Goal: Task Accomplishment & Management: Complete application form

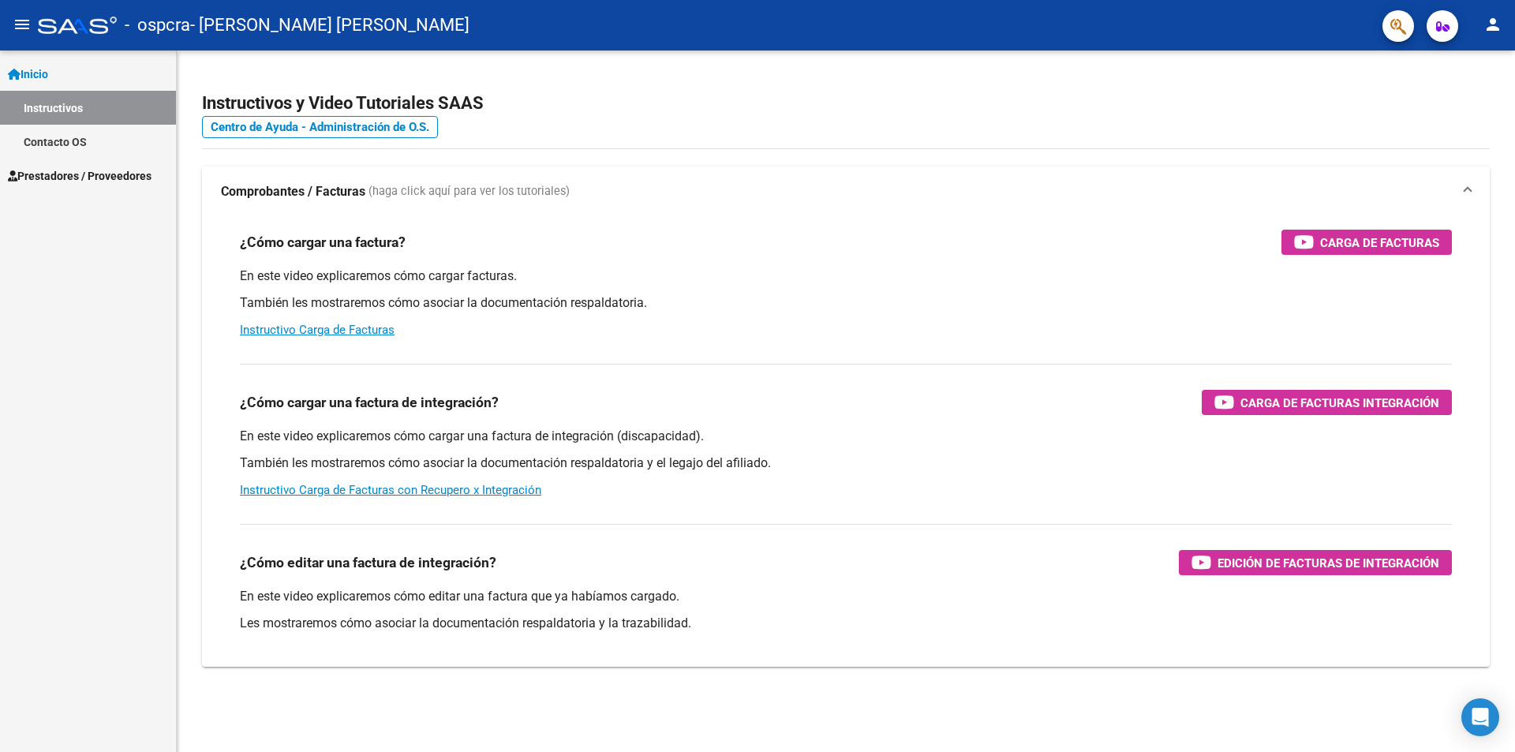
click at [80, 174] on span "Prestadores / Proveedores" at bounding box center [80, 175] width 144 height 17
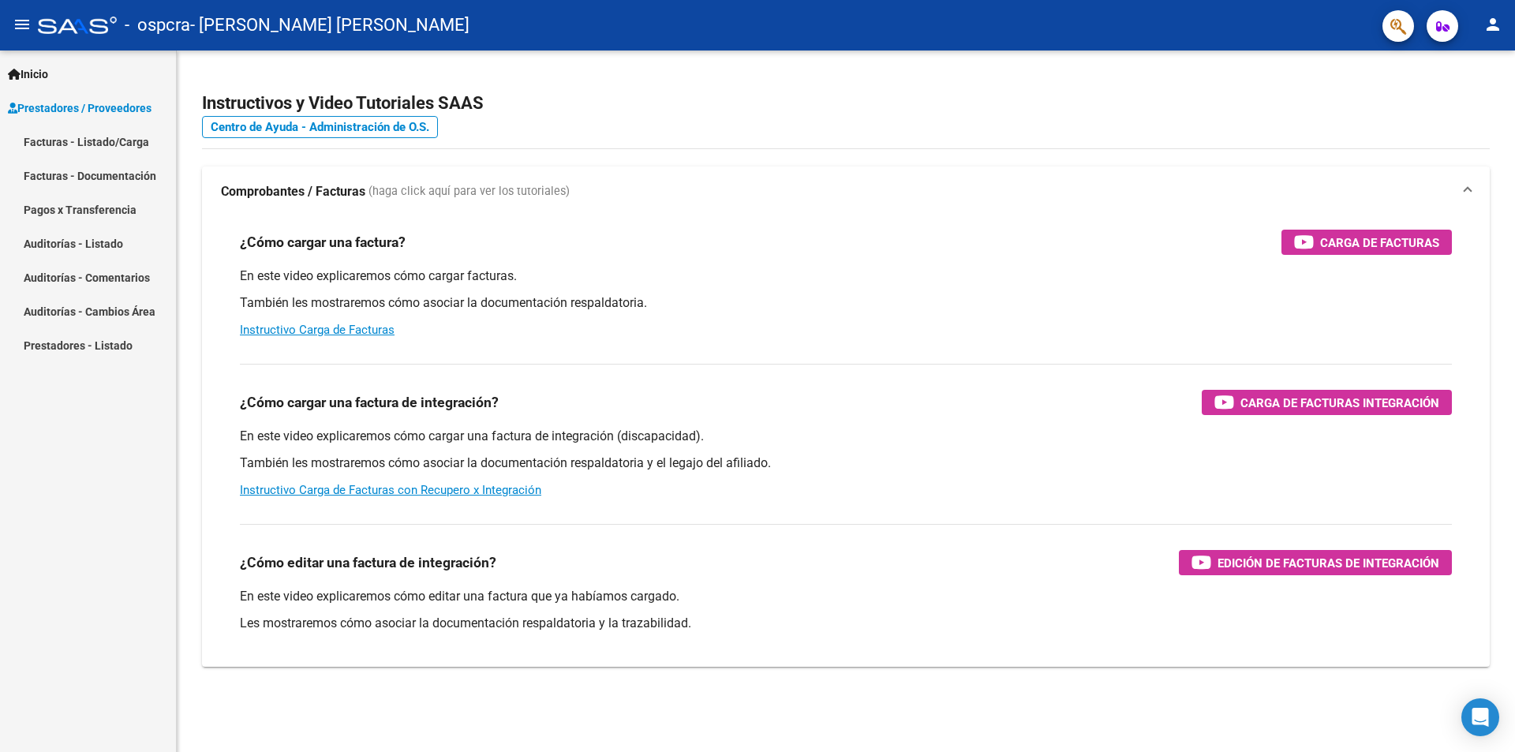
click at [94, 140] on link "Facturas - Listado/Carga" at bounding box center [88, 142] width 176 height 34
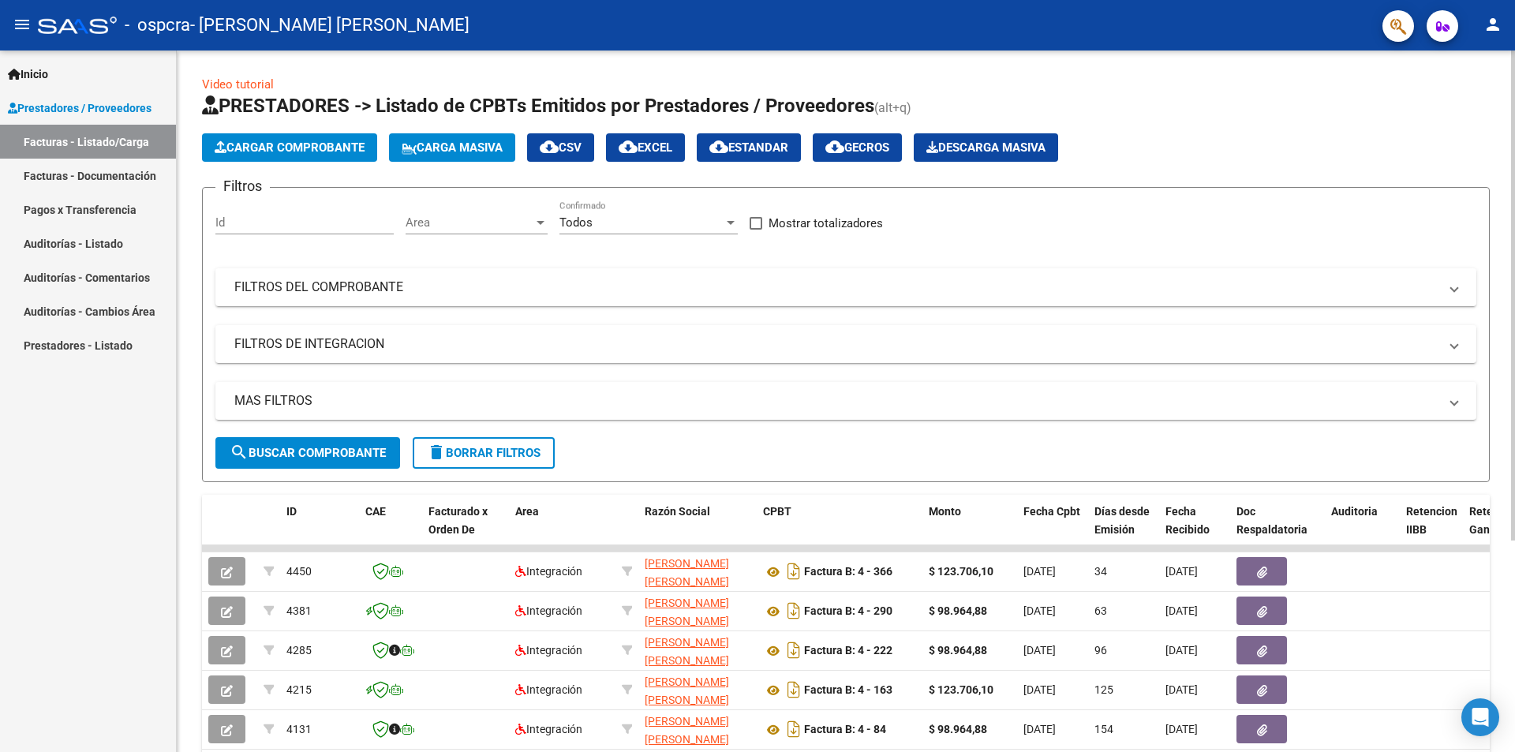
click at [298, 148] on span "Cargar Comprobante" at bounding box center [290, 147] width 150 height 14
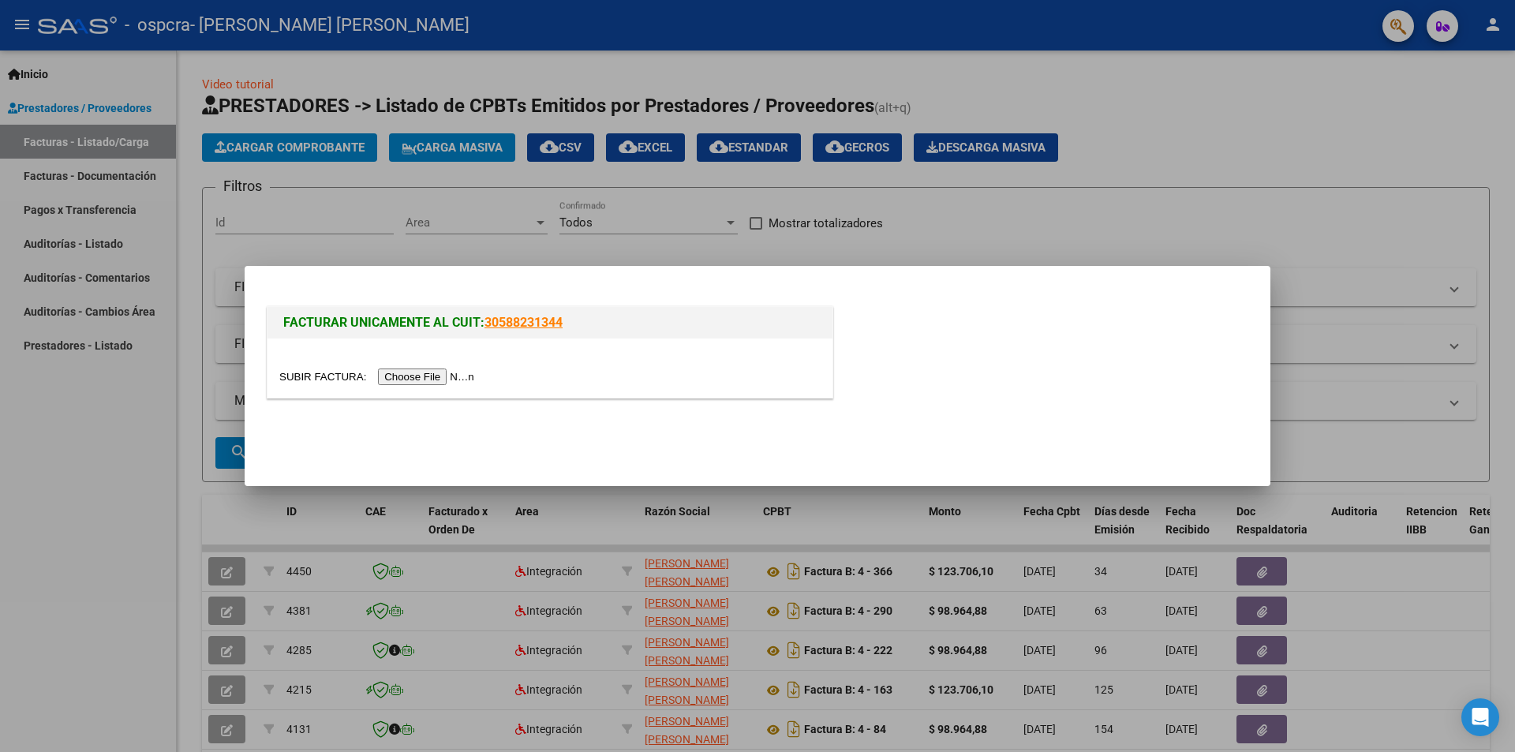
click at [393, 374] on input "file" at bounding box center [379, 376] width 200 height 17
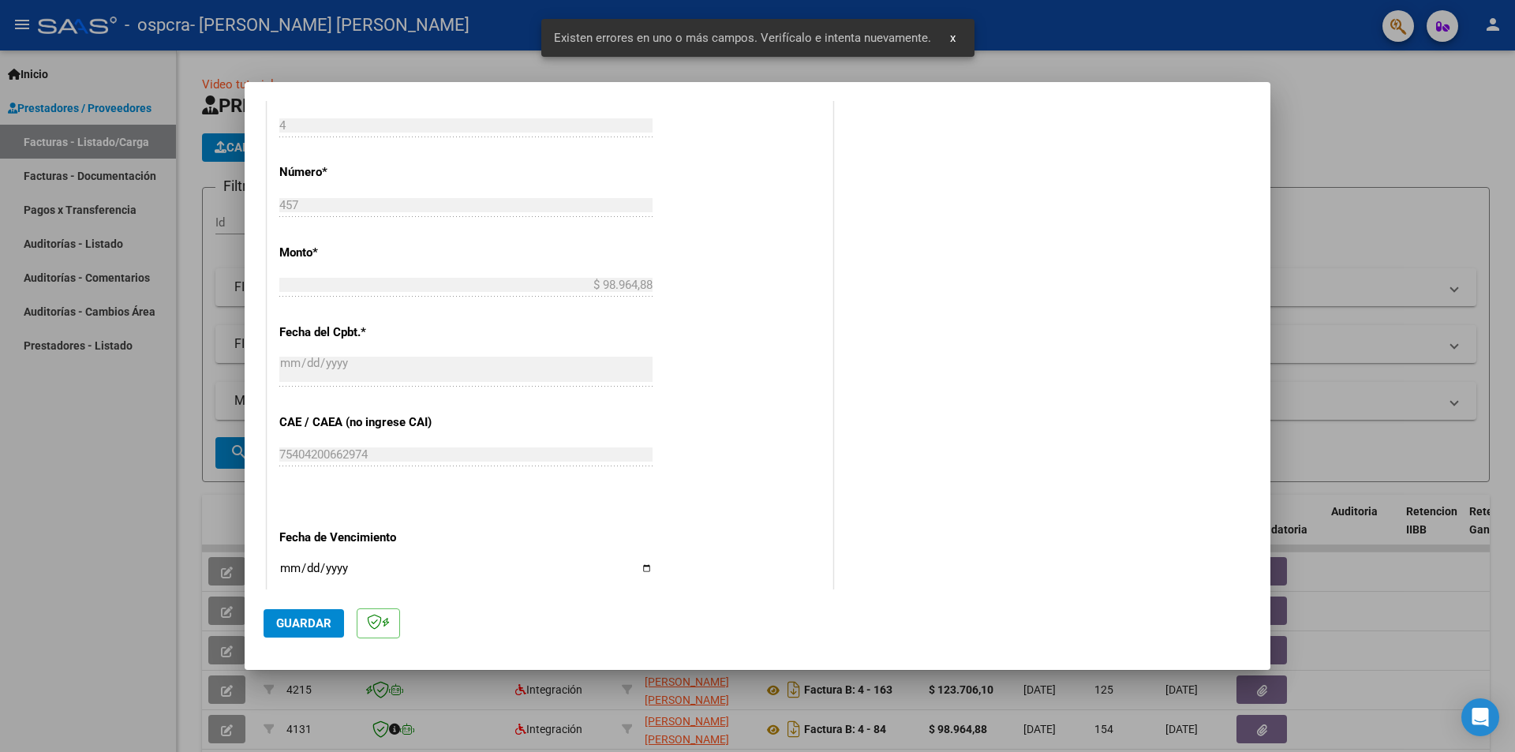
scroll to position [828, 0]
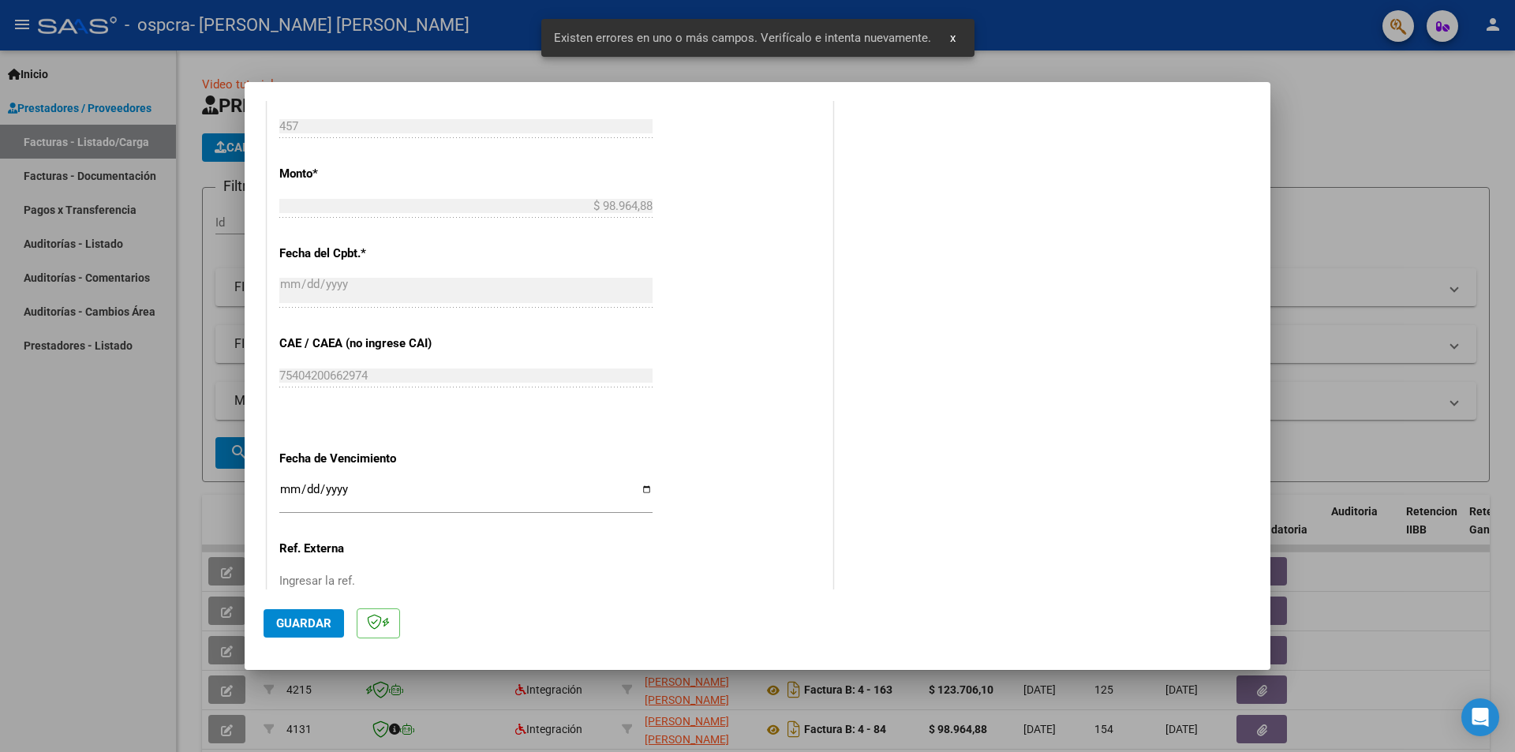
click at [313, 489] on input "Ingresar la fecha" at bounding box center [465, 495] width 373 height 25
click at [290, 489] on input "Ingresar la fecha" at bounding box center [465, 495] width 373 height 25
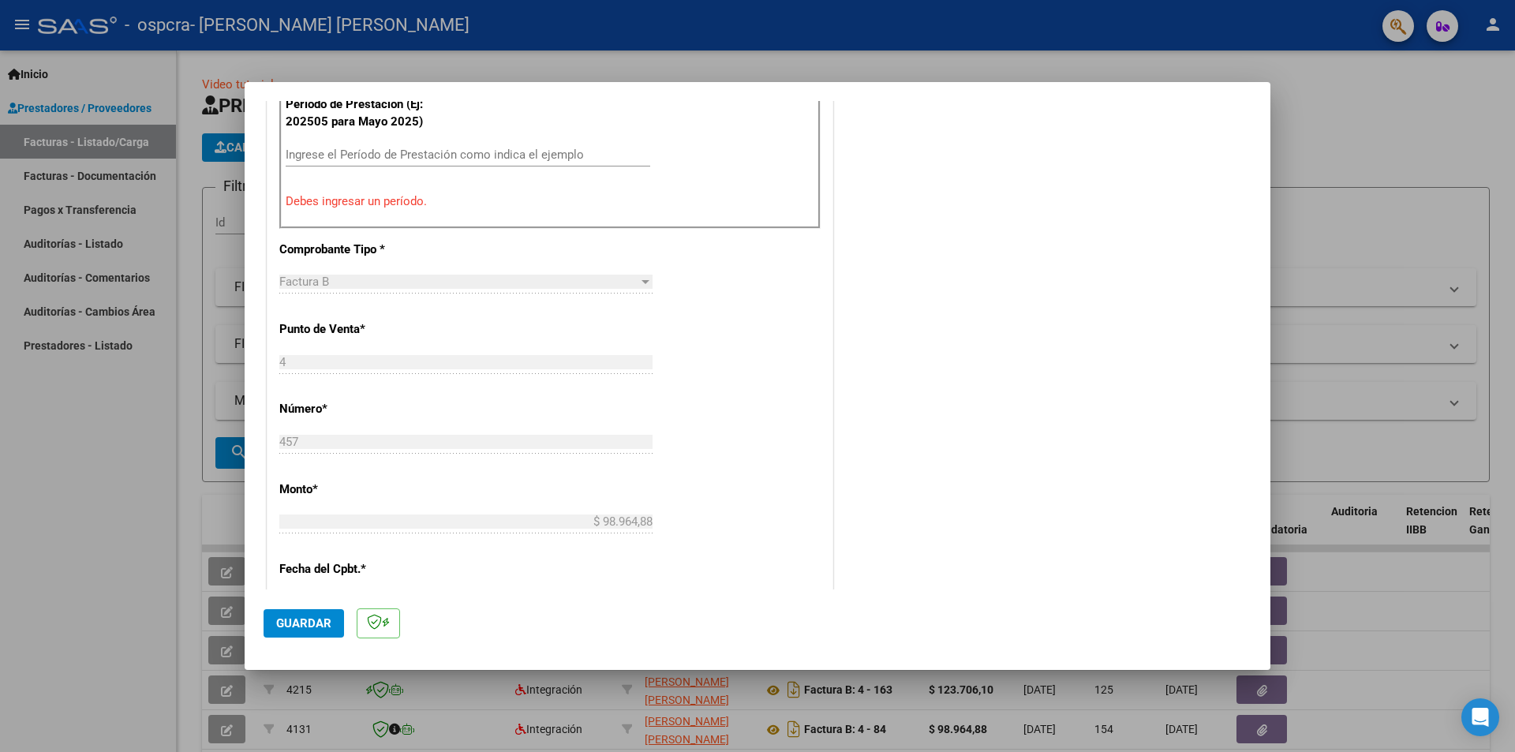
click at [335, 161] on input "Ingrese el Período de Prestación como indica el ejemplo" at bounding box center [468, 155] width 365 height 14
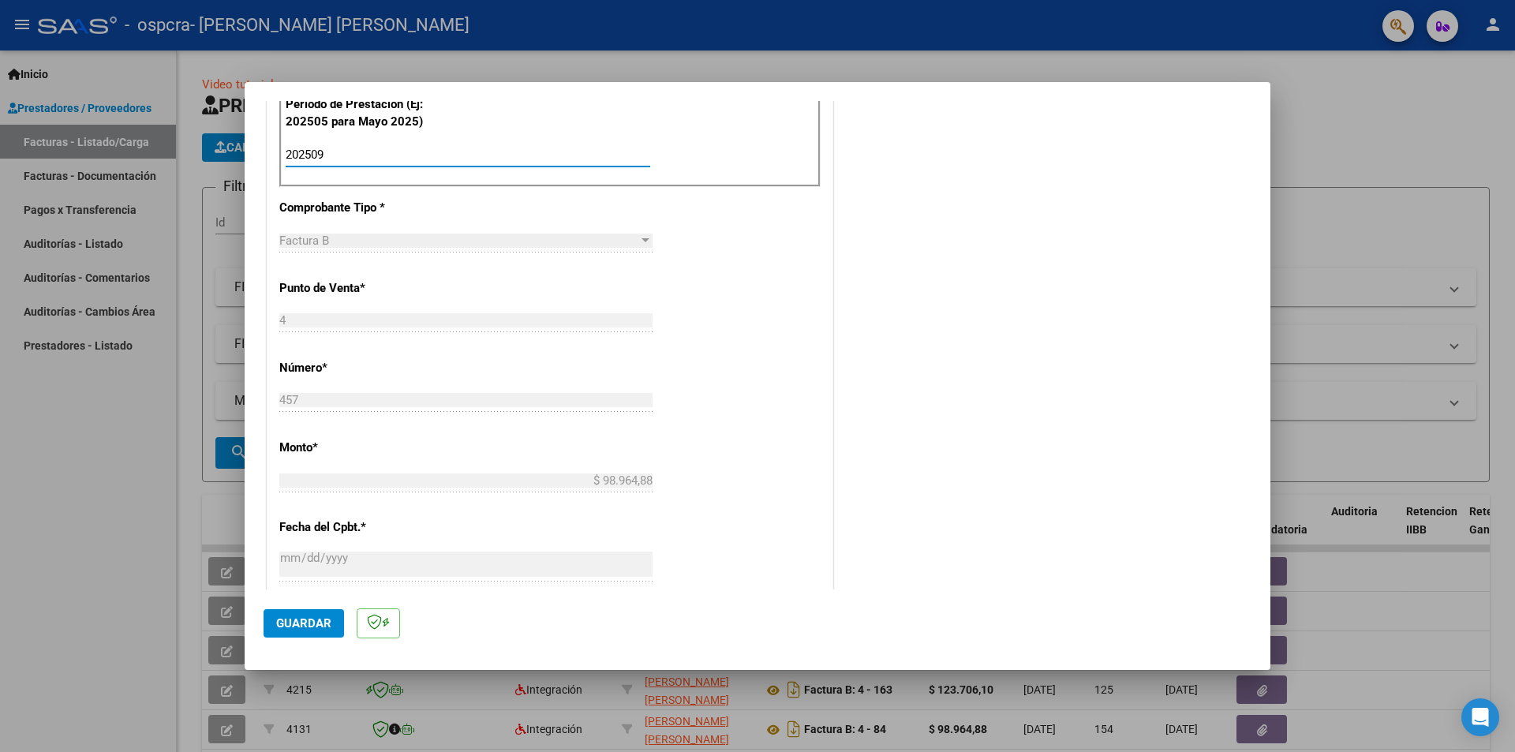
type input "202509"
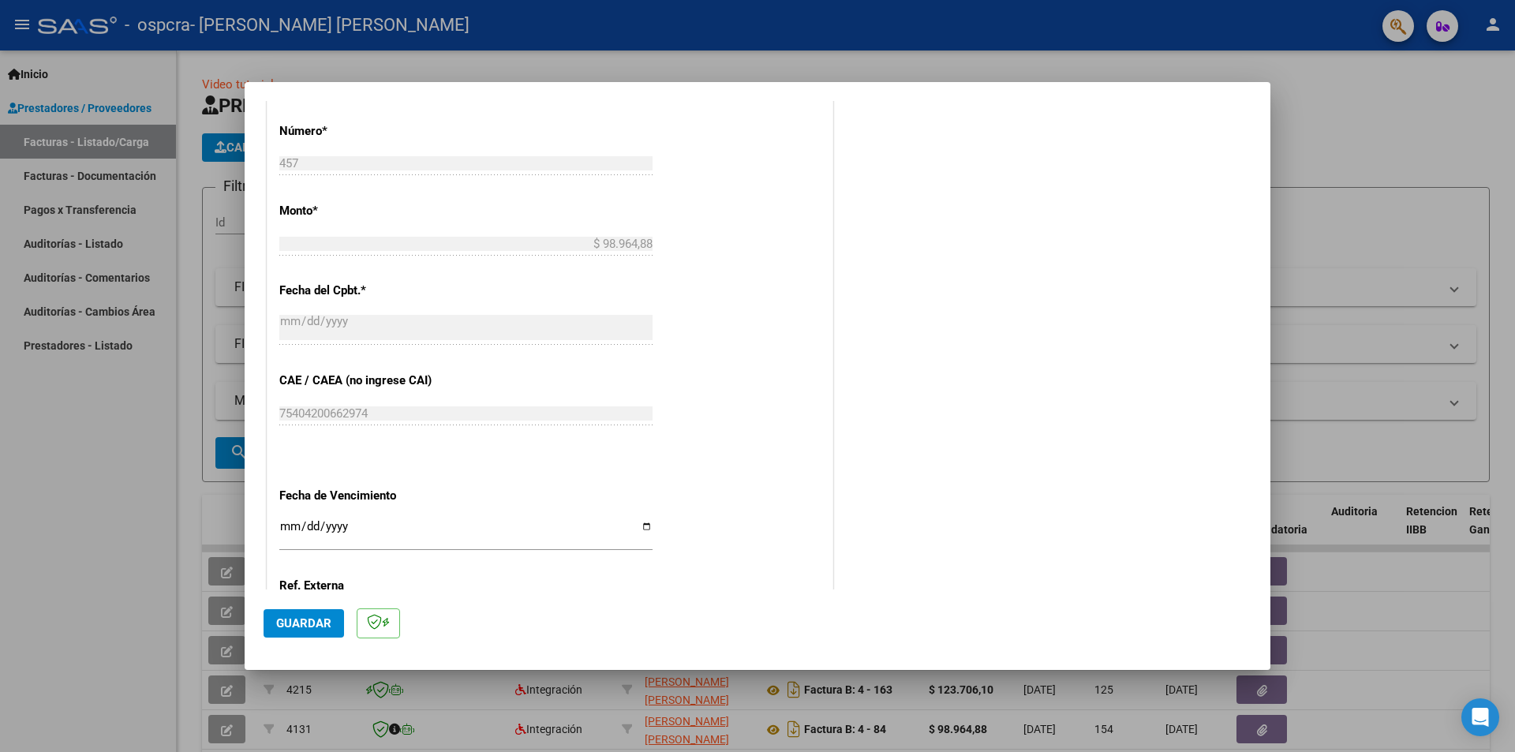
scroll to position [828, 0]
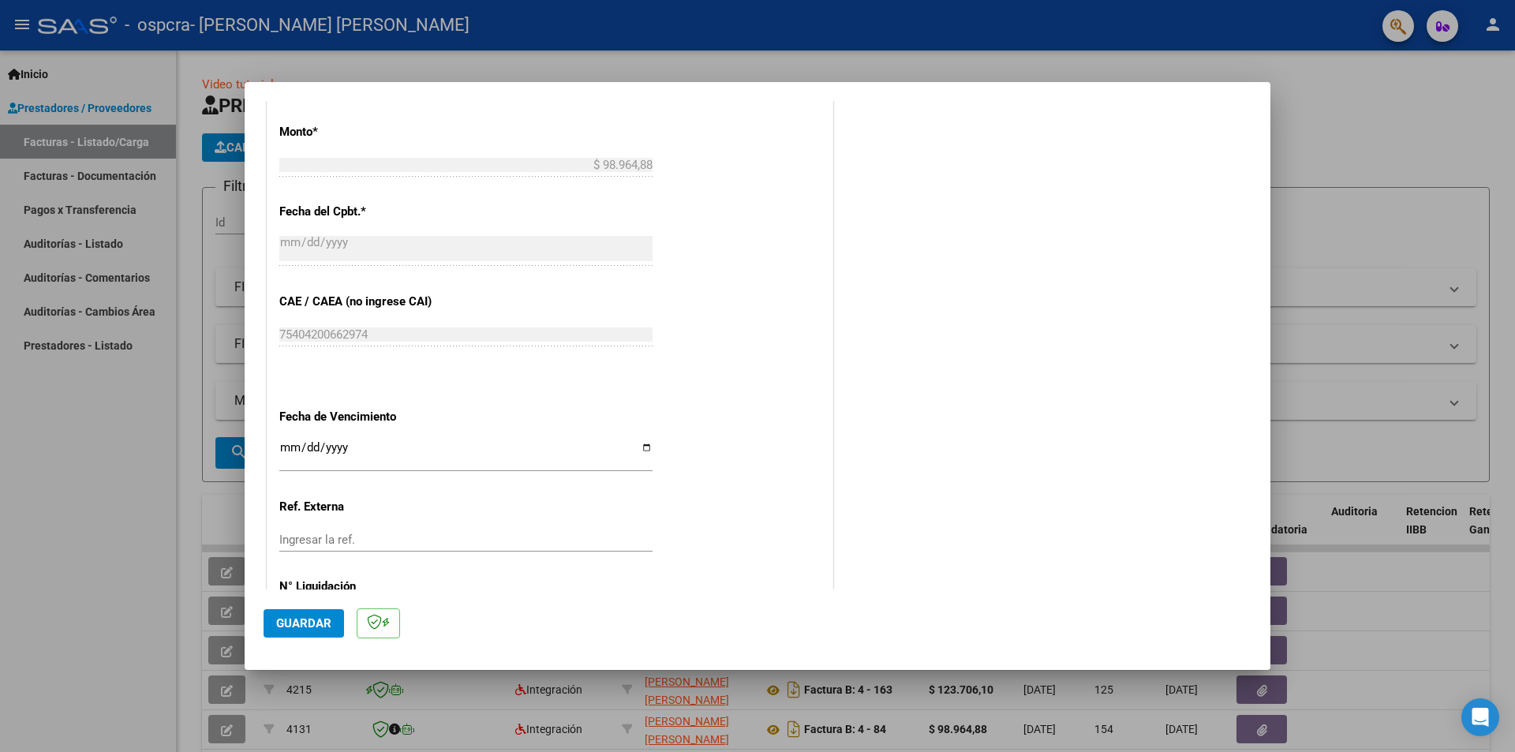
click at [280, 453] on input "Ingresar la fecha" at bounding box center [465, 453] width 373 height 25
type input "[DATE]"
click at [316, 624] on span "Guardar" at bounding box center [303, 623] width 55 height 14
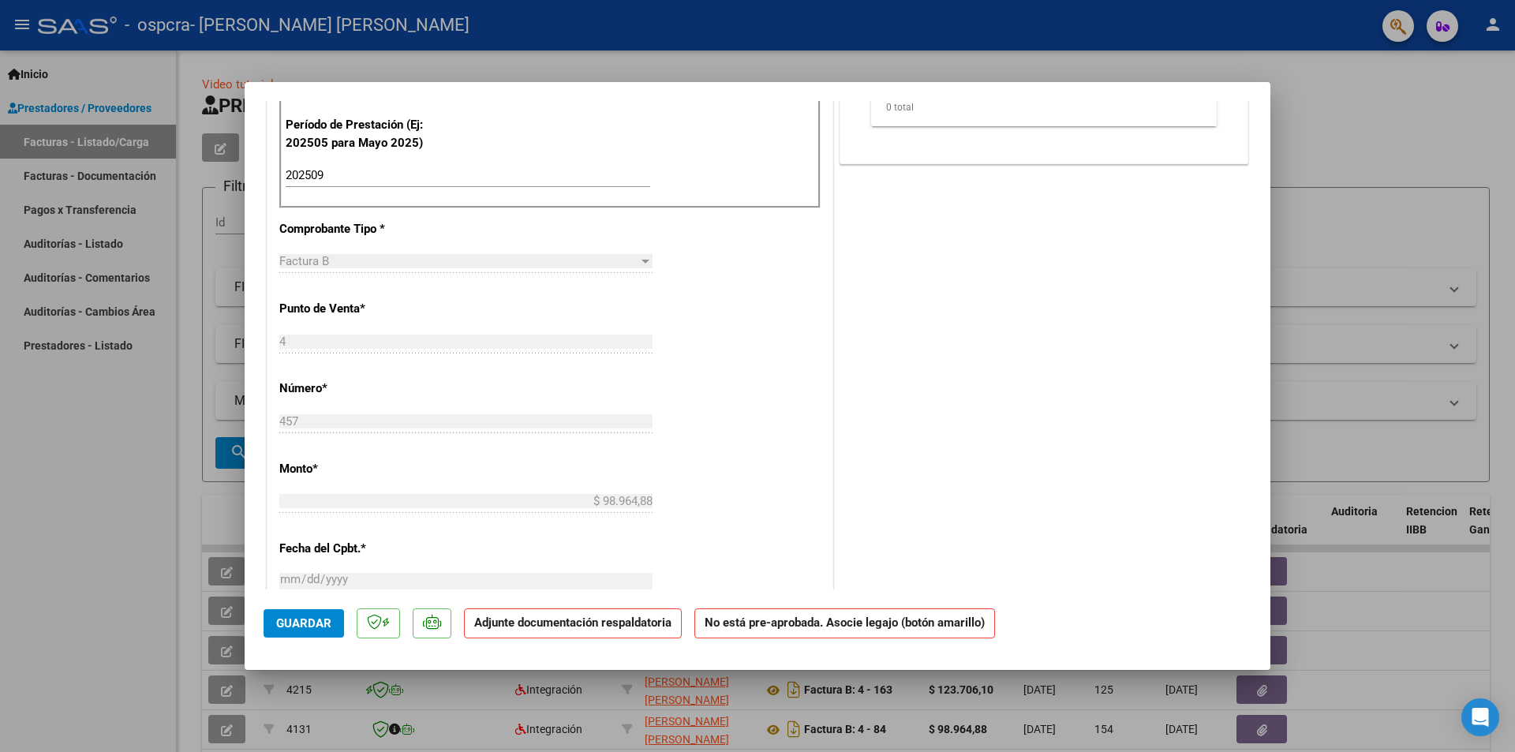
scroll to position [882, 0]
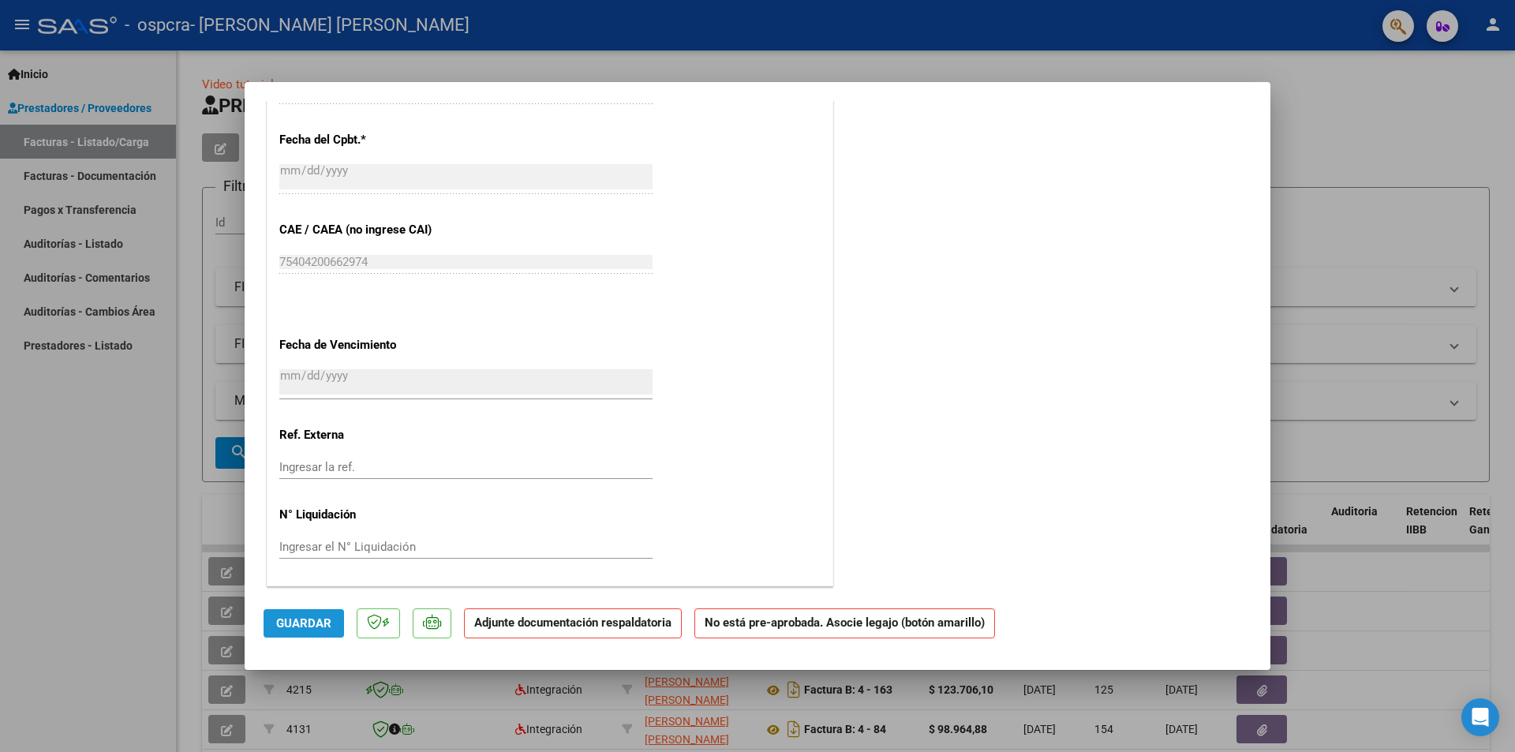
click at [303, 624] on span "Guardar" at bounding box center [303, 623] width 55 height 14
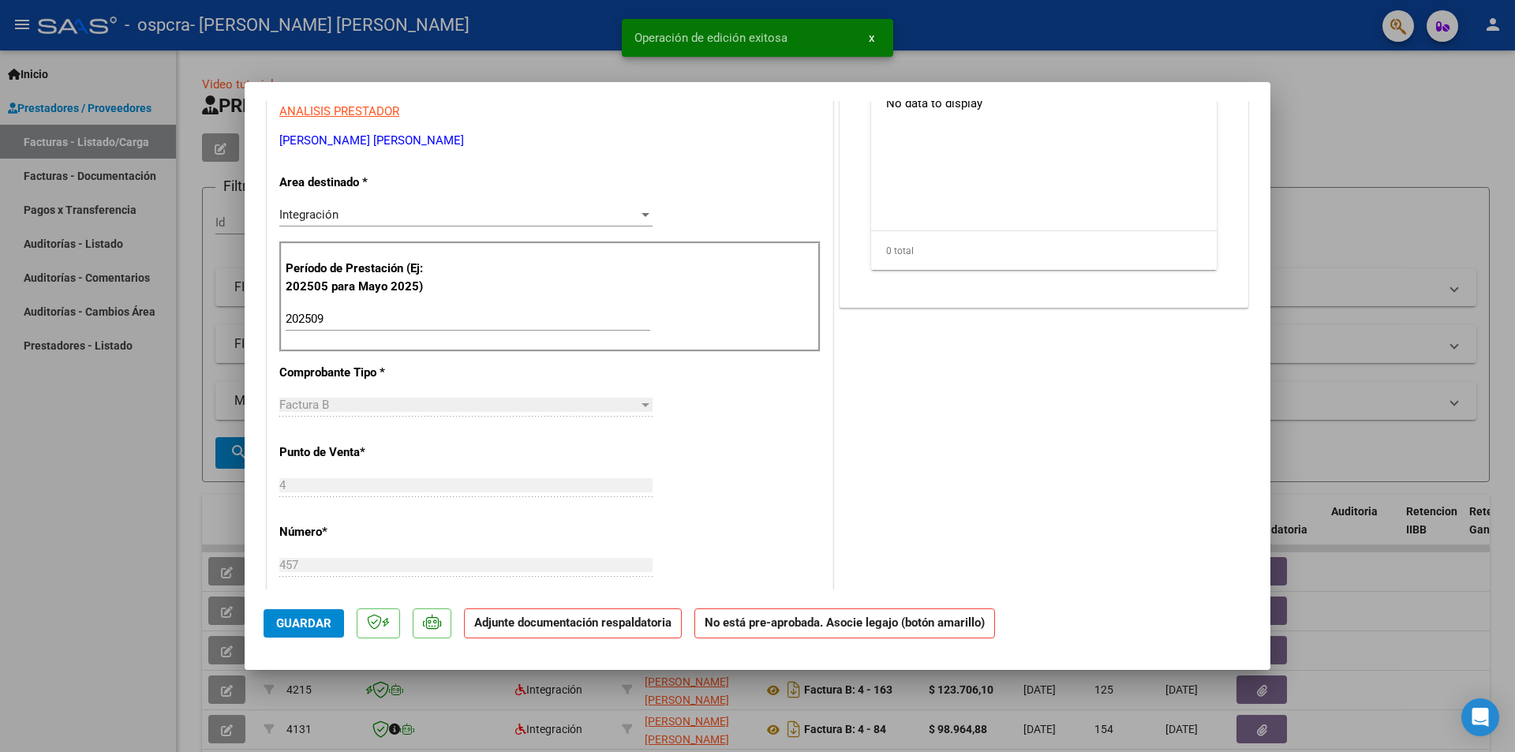
scroll to position [0, 0]
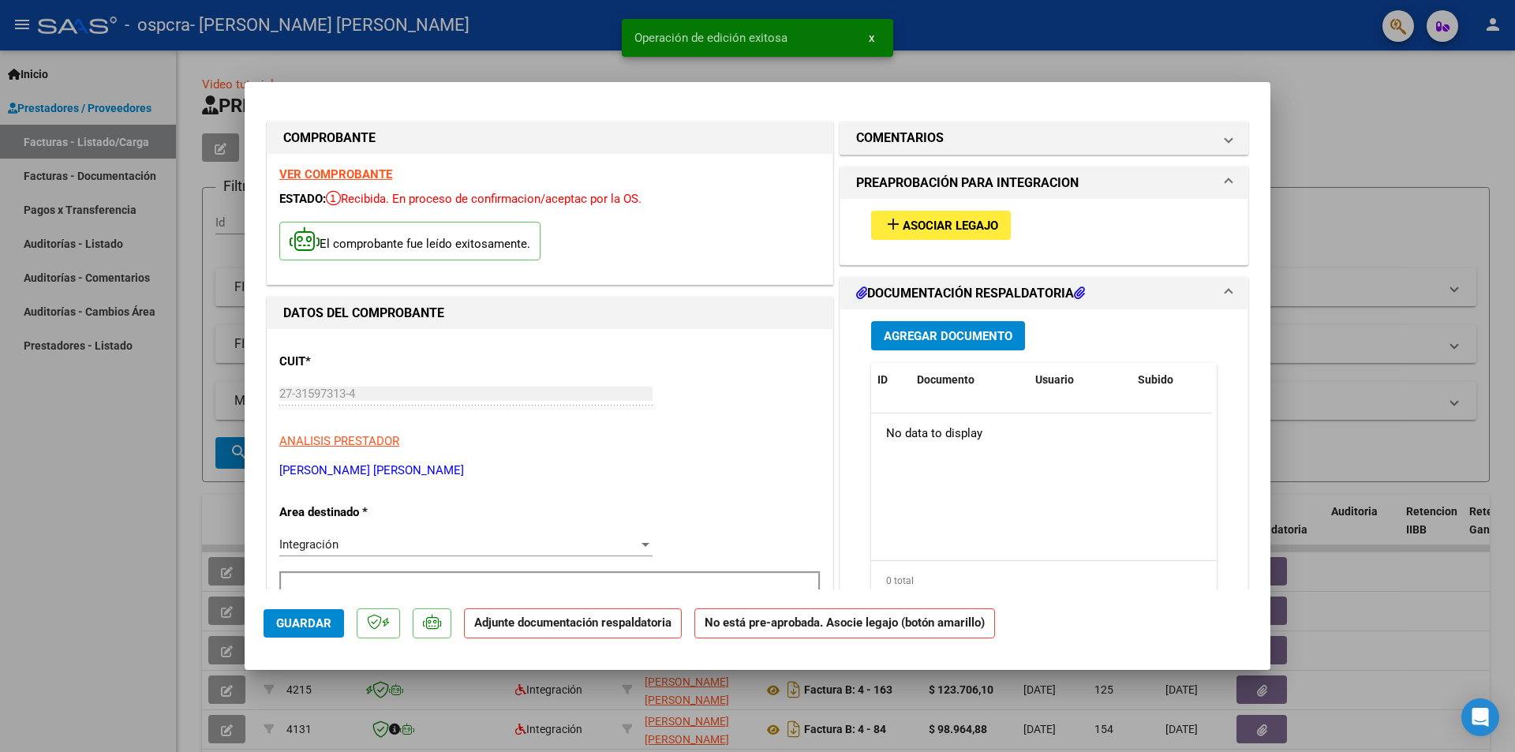
click at [932, 226] on span "Asociar Legajo" at bounding box center [950, 226] width 95 height 14
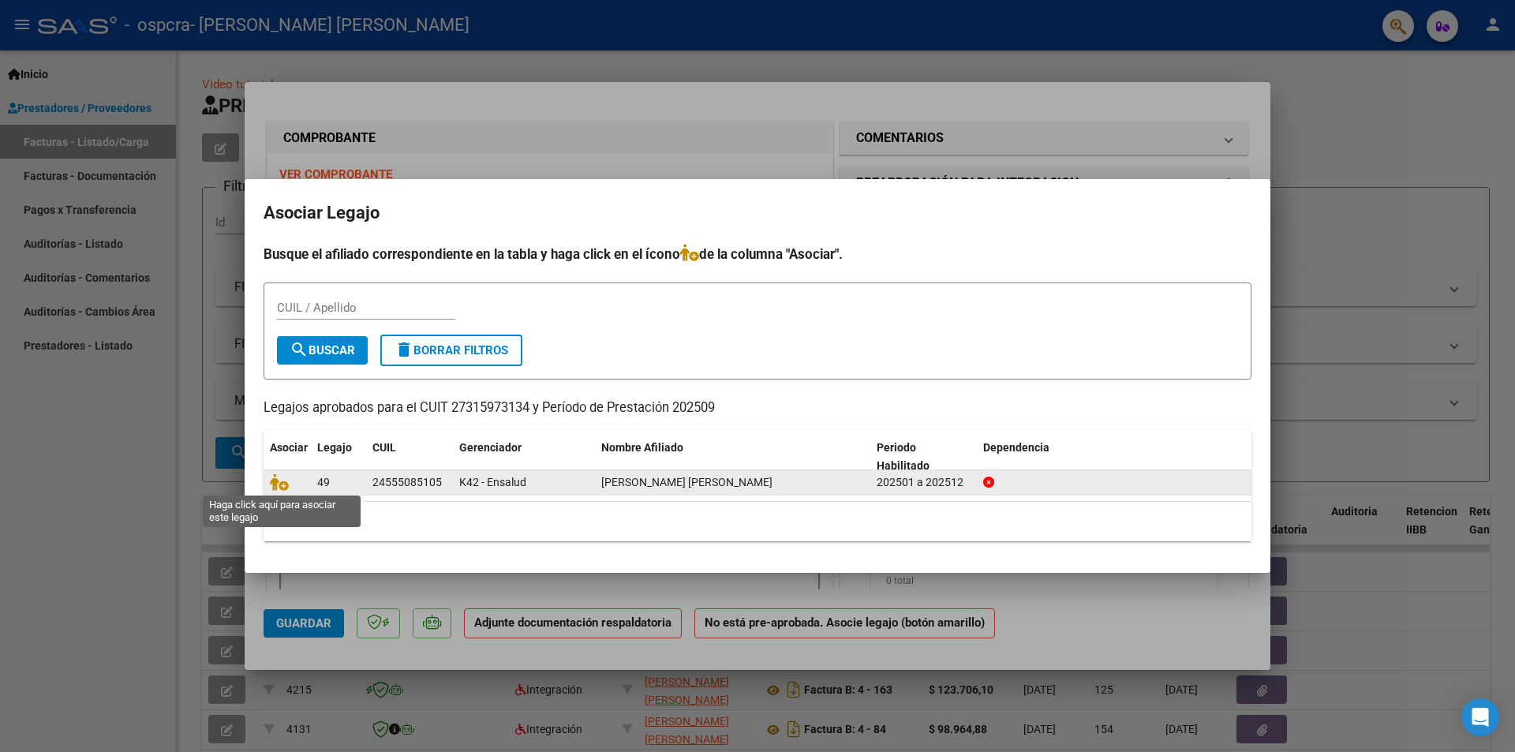
click at [289, 484] on span at bounding box center [282, 483] width 24 height 13
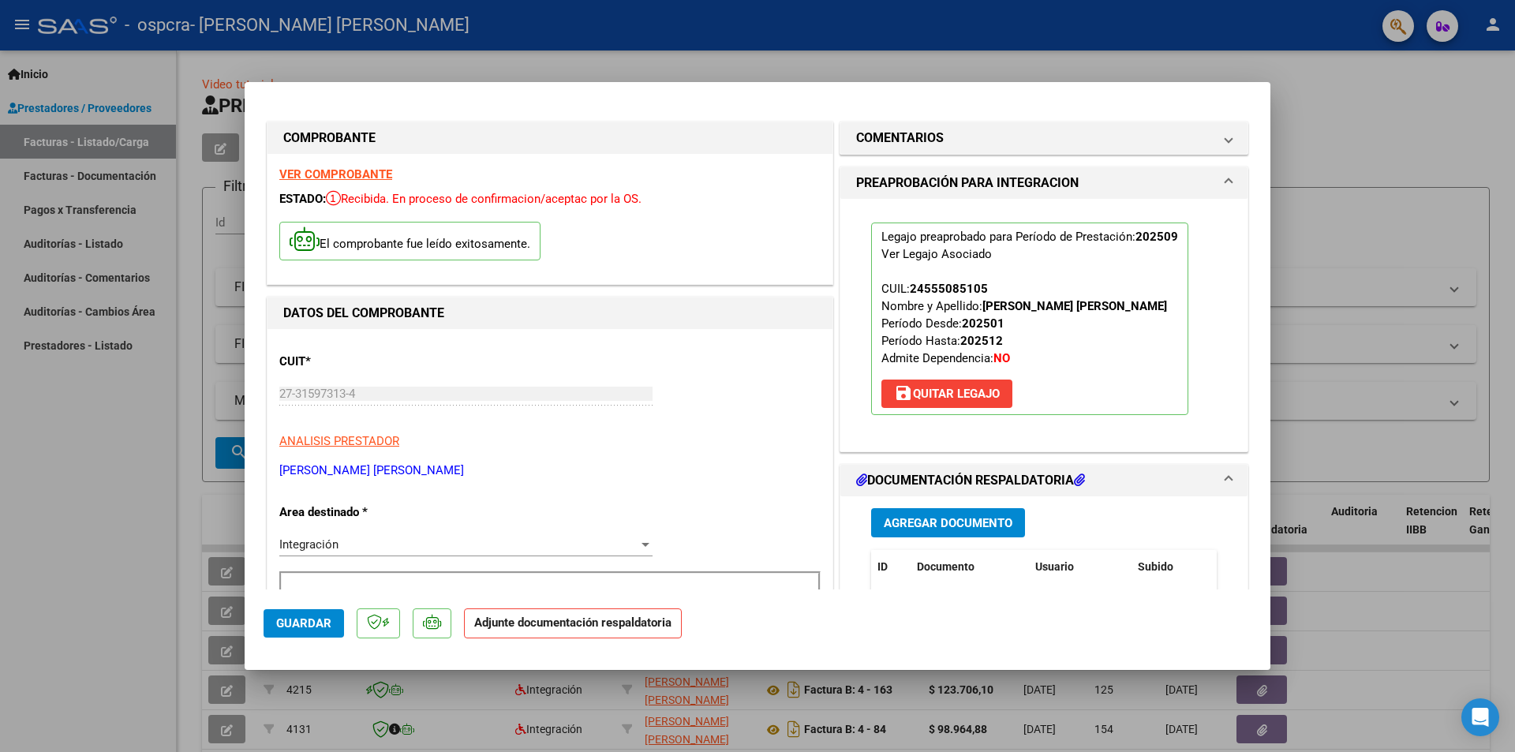
click at [955, 522] on span "Agregar Documento" at bounding box center [948, 523] width 129 height 14
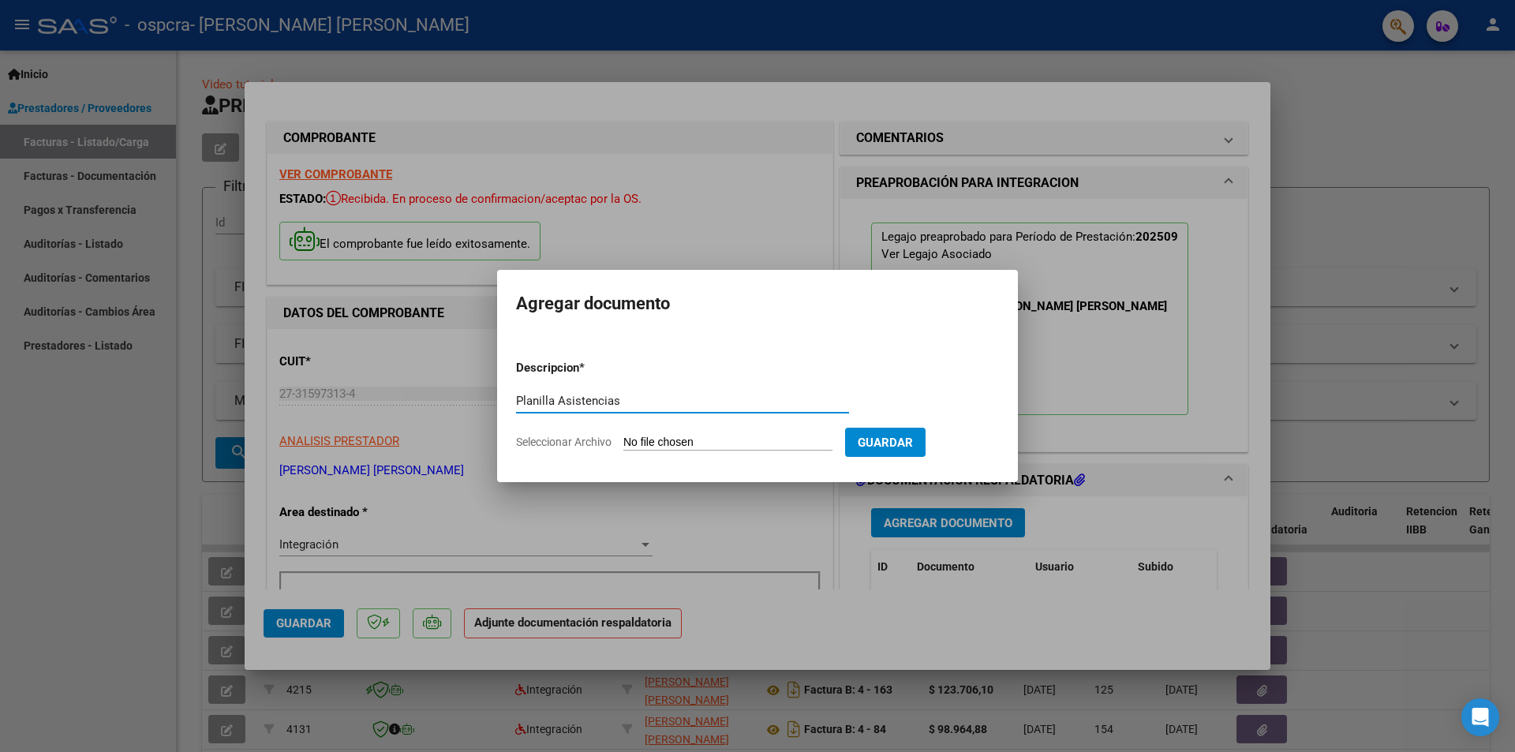
type input "Planilla Asistencias"
click at [735, 439] on input "Seleccionar Archivo" at bounding box center [727, 443] width 209 height 15
type input "C:\fakepath\asis PSP [PERSON_NAME] [DATE].pdf"
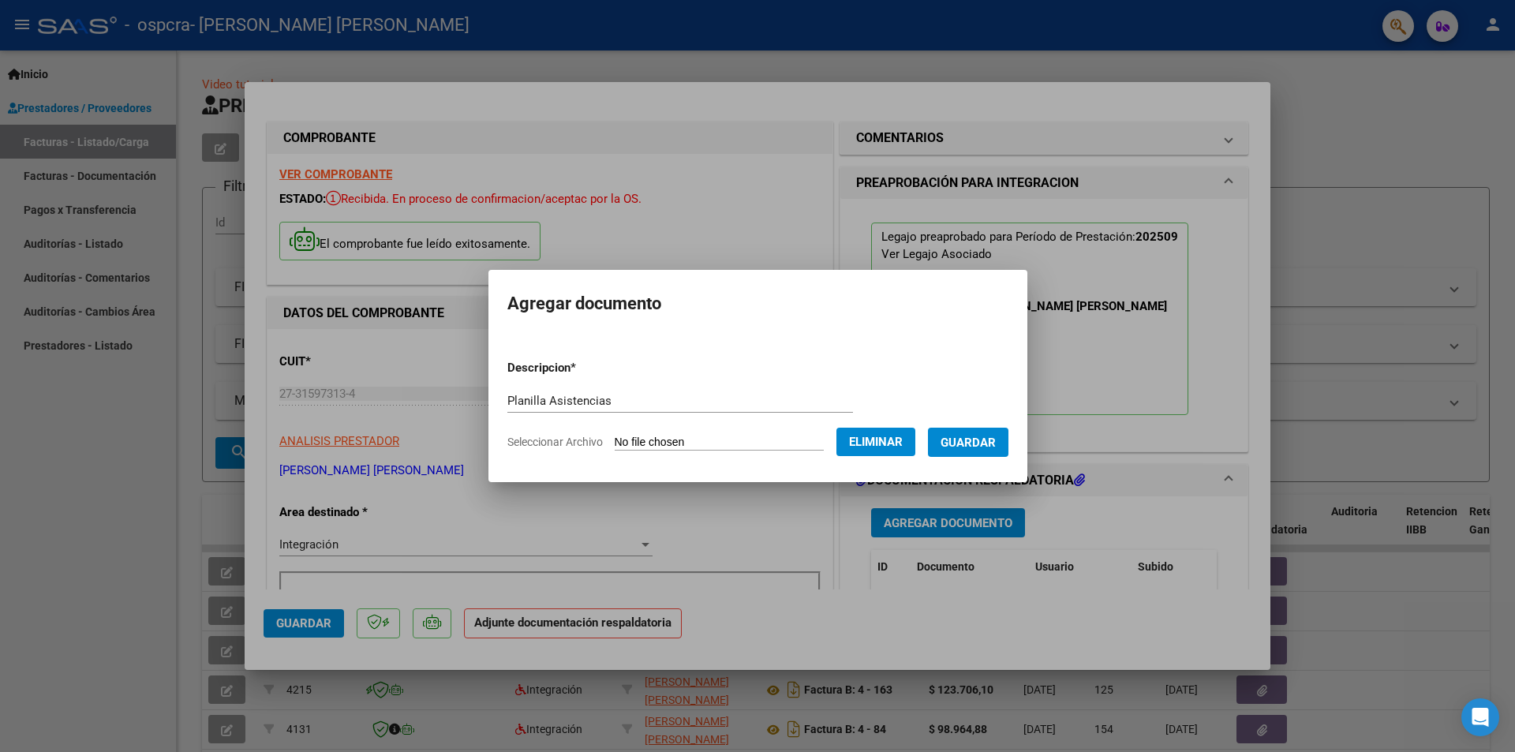
click at [982, 449] on span "Guardar" at bounding box center [967, 443] width 55 height 14
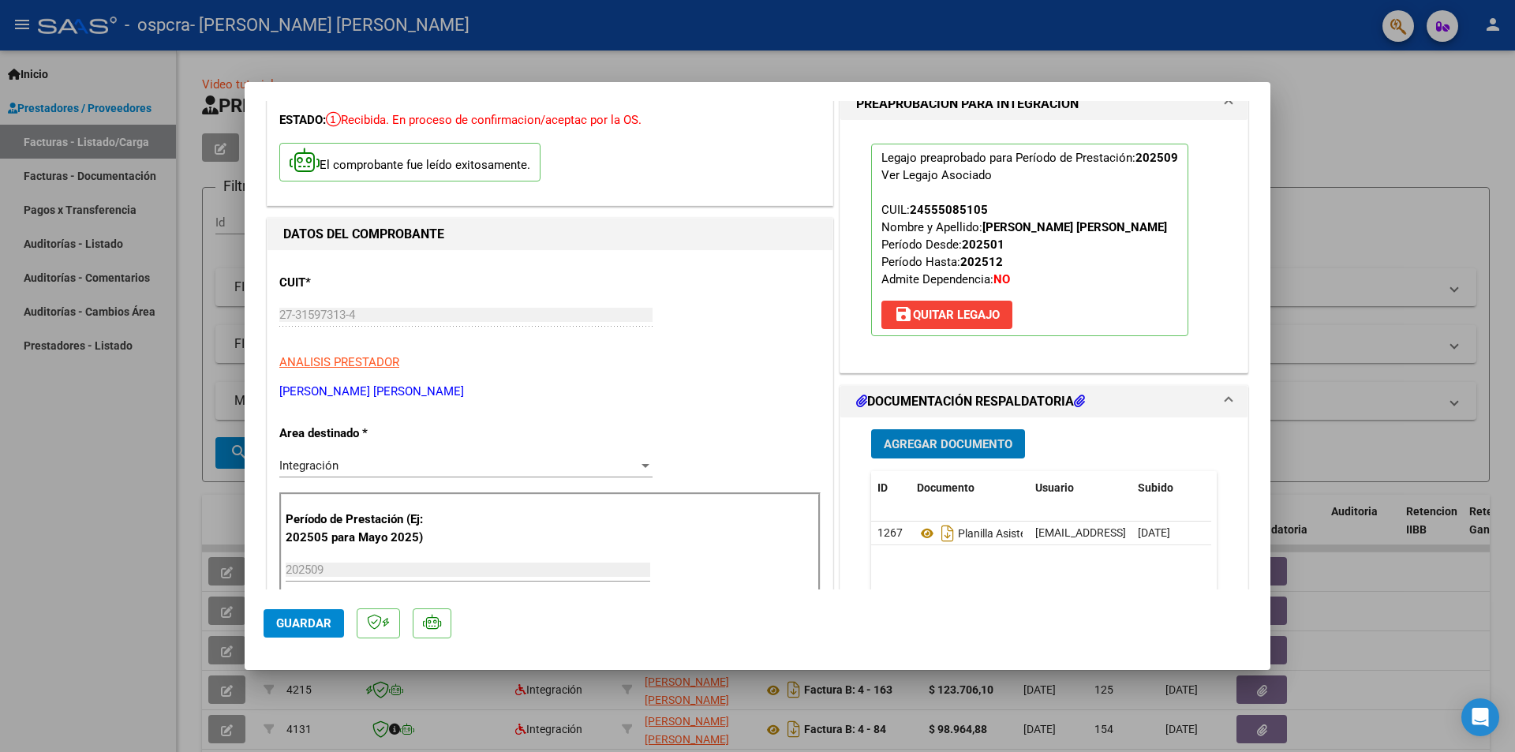
scroll to position [394, 0]
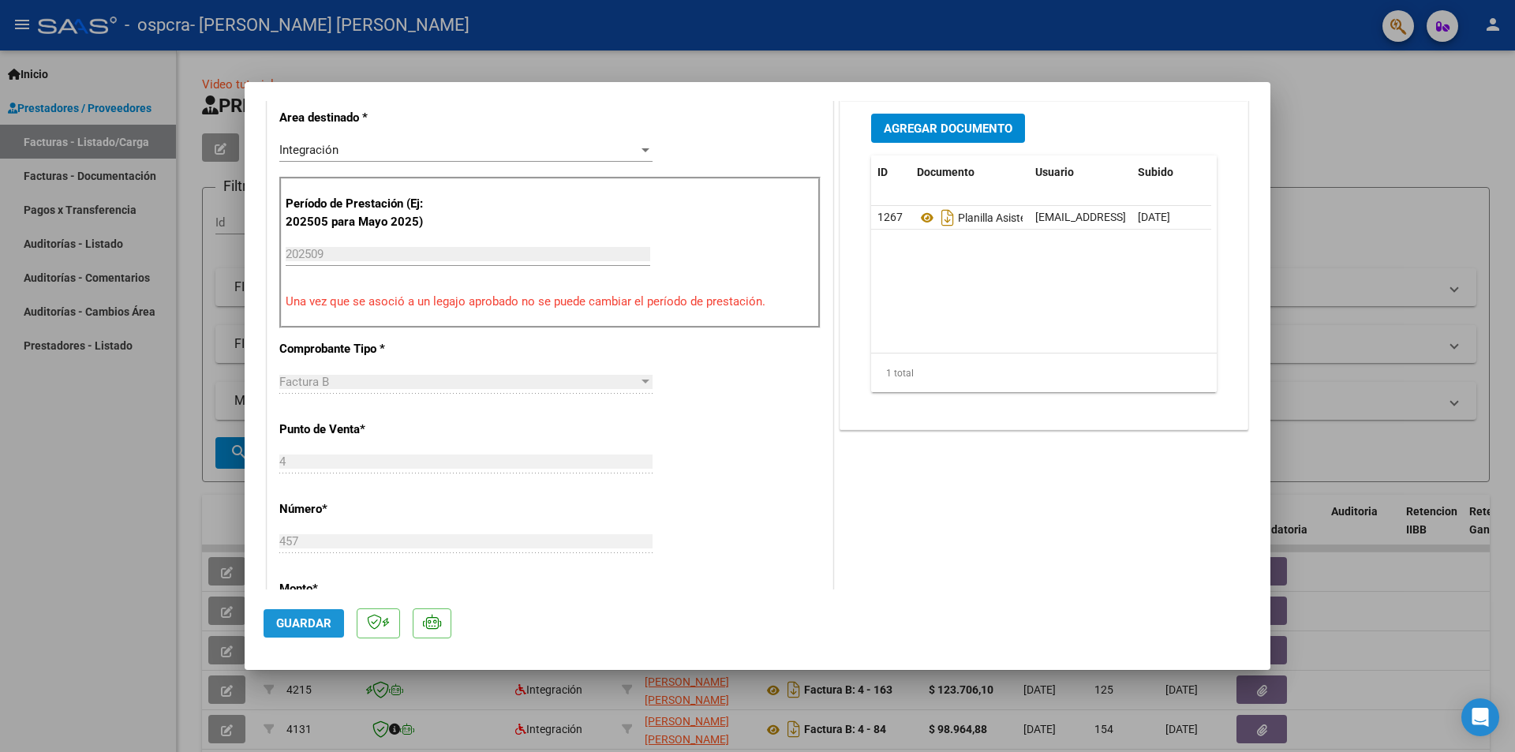
click at [280, 611] on button "Guardar" at bounding box center [304, 623] width 80 height 28
click at [1409, 296] on div at bounding box center [757, 376] width 1515 height 752
type input "$ 0,00"
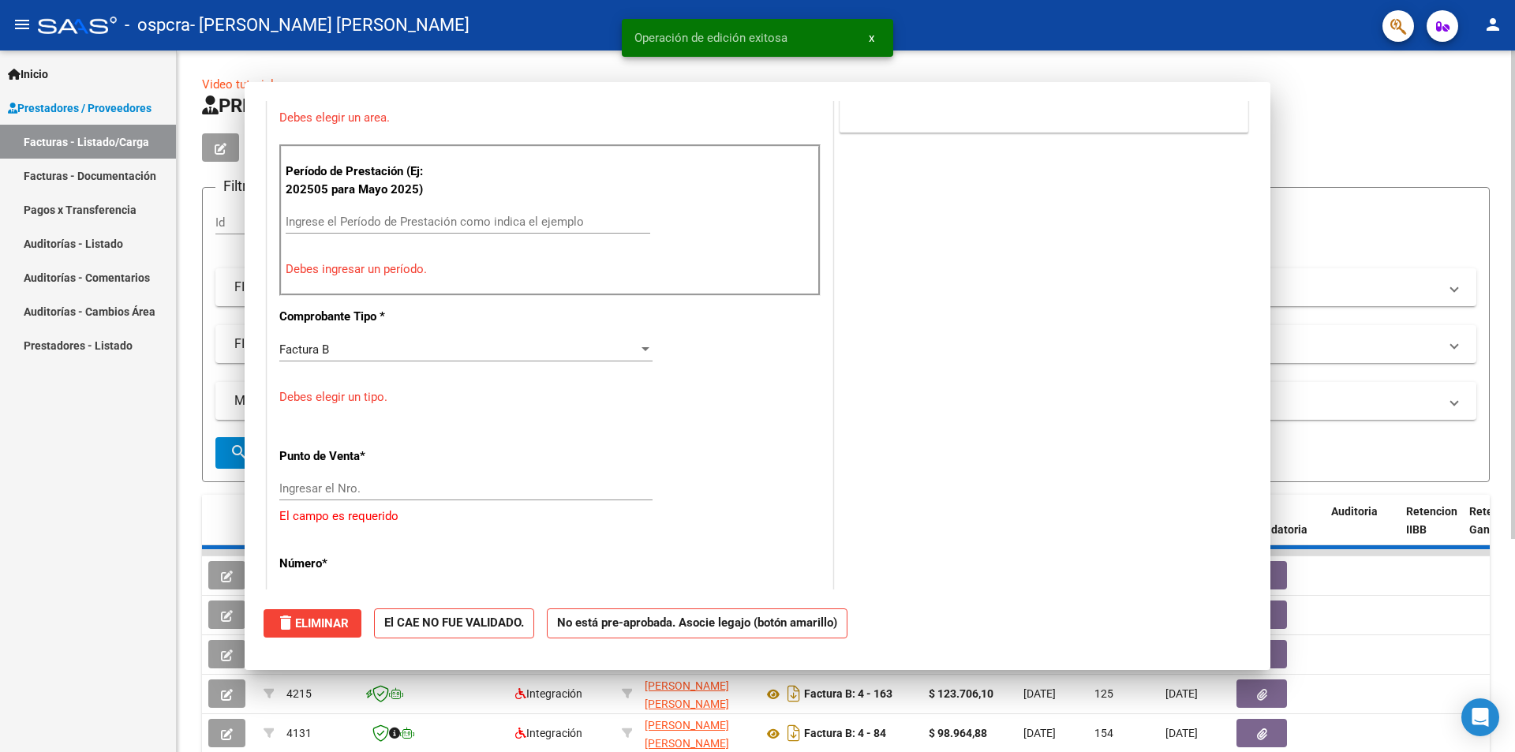
scroll to position [0, 0]
